Goal: Navigation & Orientation: Find specific page/section

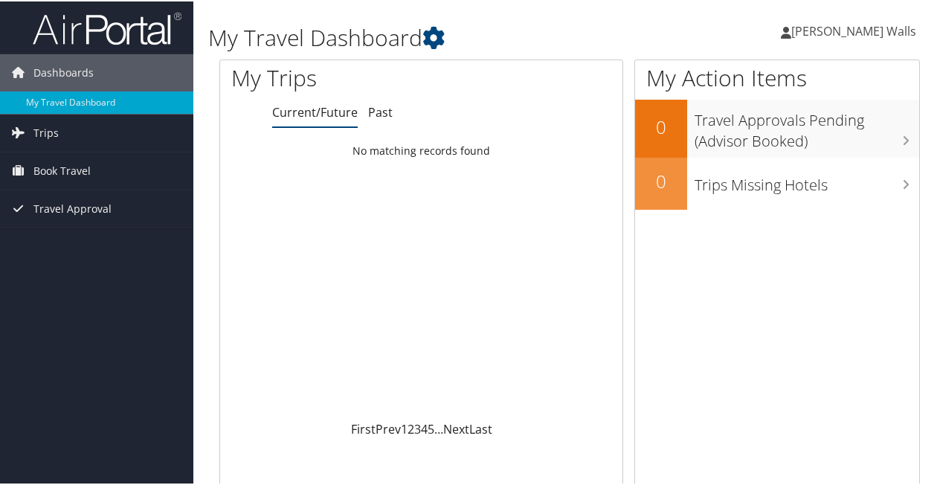
click at [837, 30] on span "[PERSON_NAME] Walls" at bounding box center [854, 30] width 125 height 16
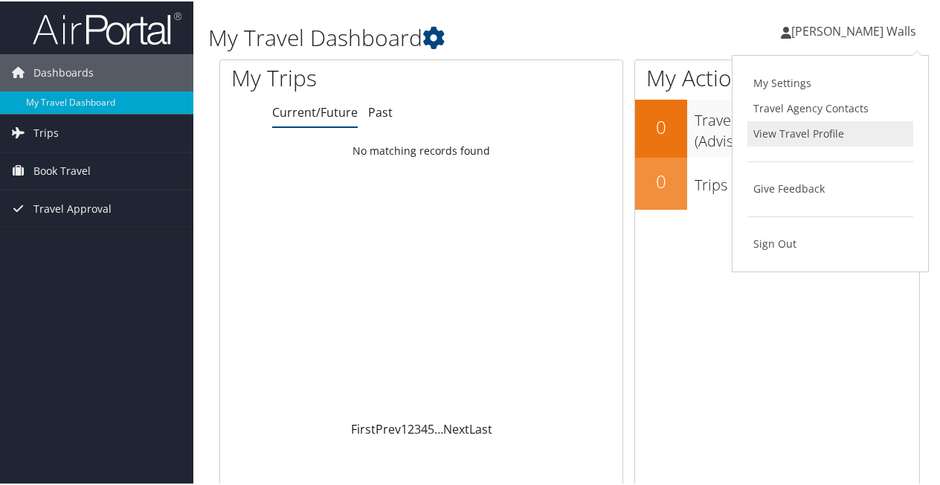
click at [801, 129] on link "View Travel Profile" at bounding box center [831, 132] width 166 height 25
